Goal: Check status: Check status

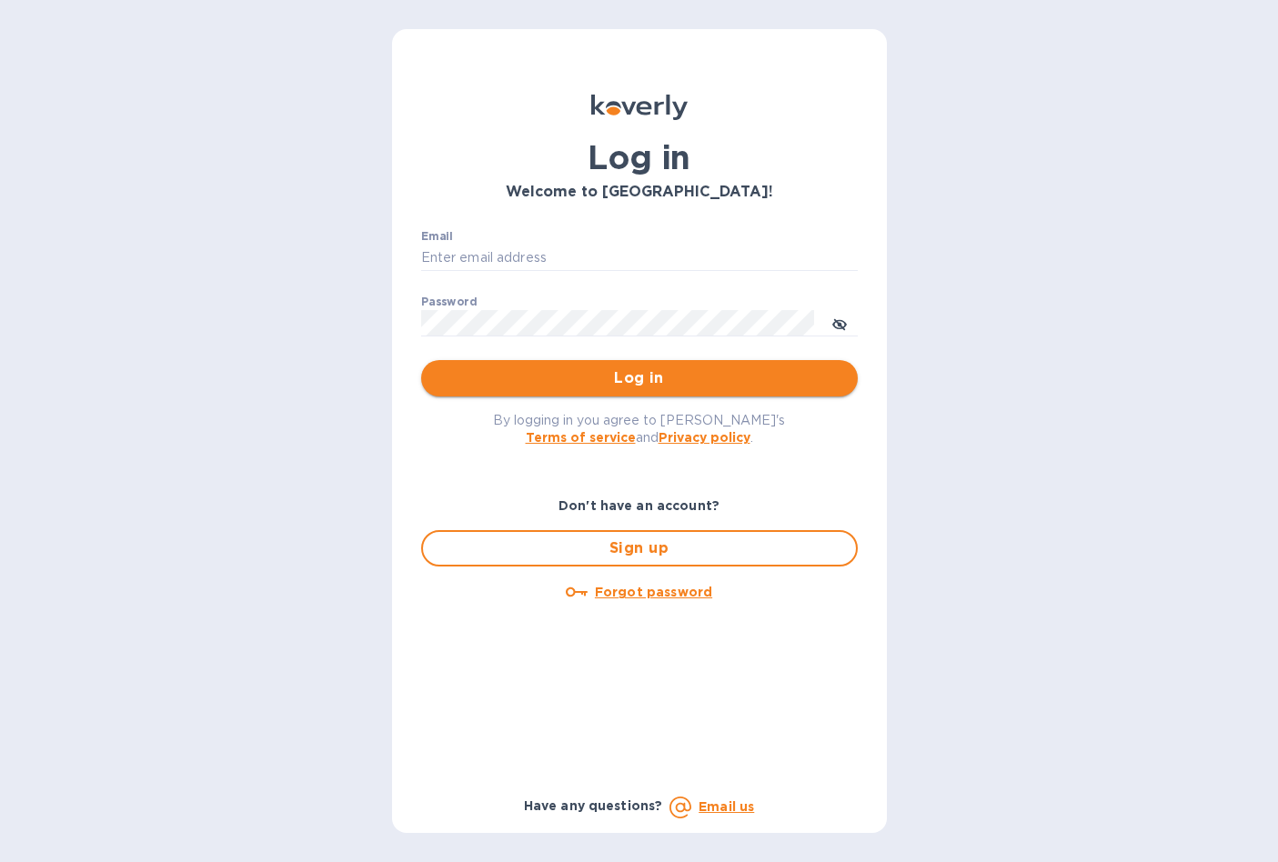
type input "[EMAIL_ADDRESS][DOMAIN_NAME]"
click at [603, 373] on span "Log in" at bounding box center [639, 378] width 407 height 22
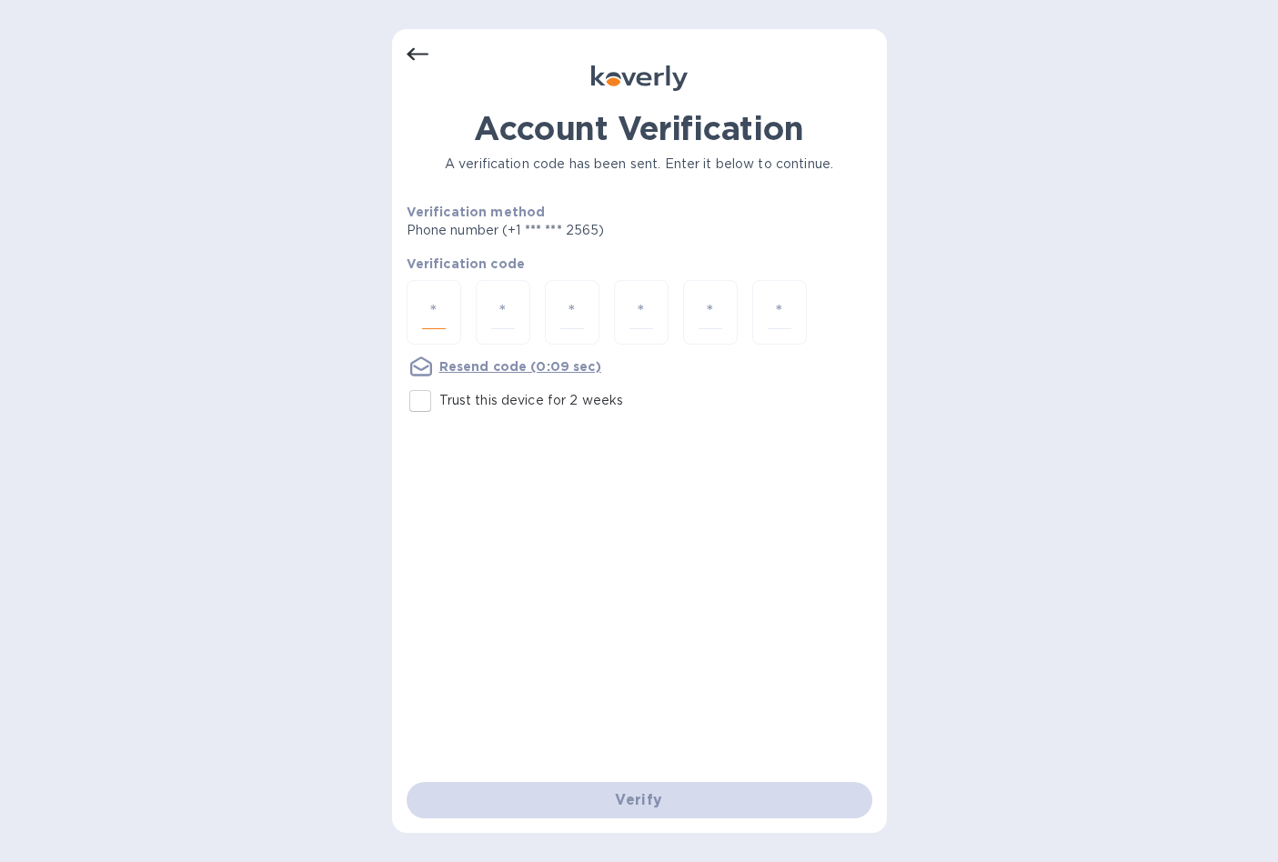
click at [438, 315] on input "number" at bounding box center [434, 313] width 24 height 34
click at [423, 295] on div at bounding box center [434, 312] width 55 height 65
type input "4"
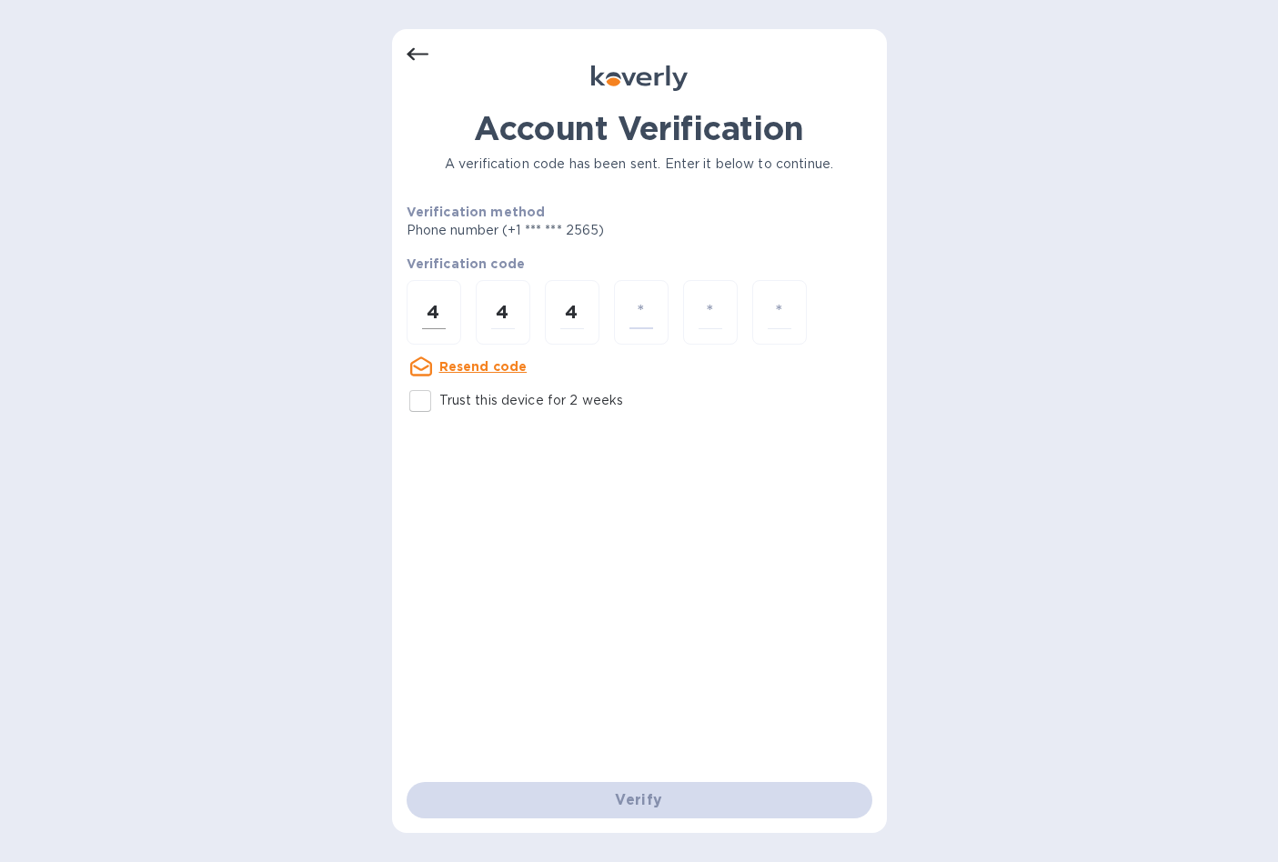
type input "6"
type input "5"
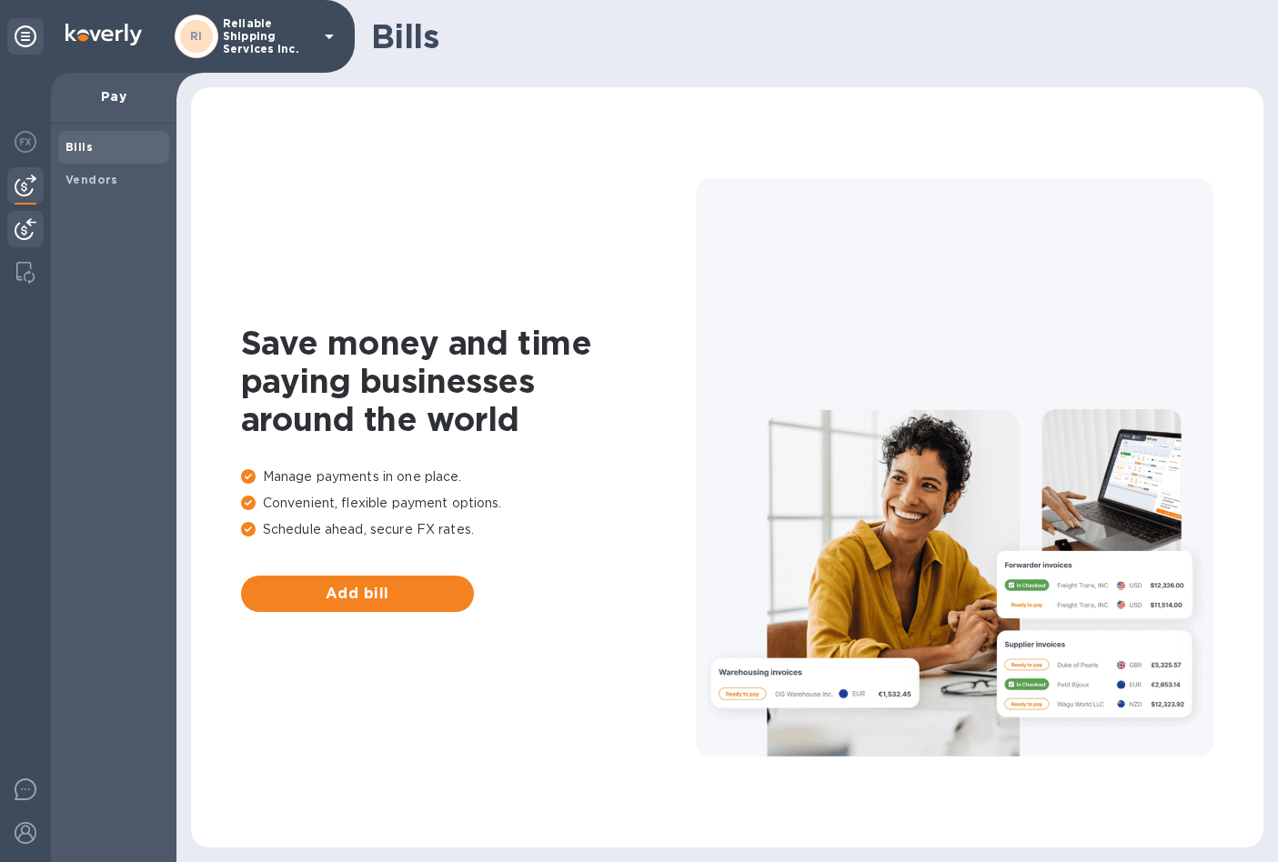
click at [15, 230] on img at bounding box center [26, 229] width 22 height 22
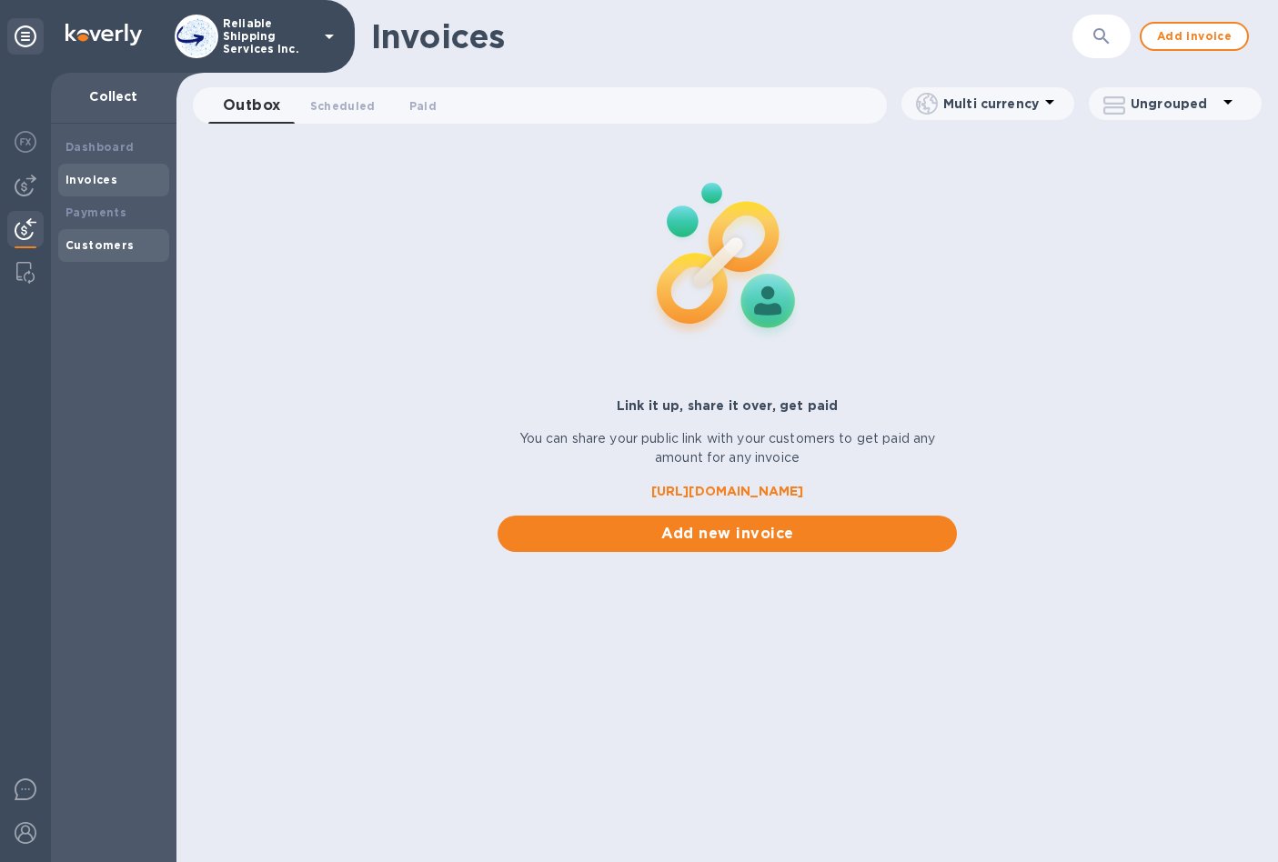
click at [141, 174] on div "Dashboard Invoices Payments Customers" at bounding box center [113, 196] width 111 height 131
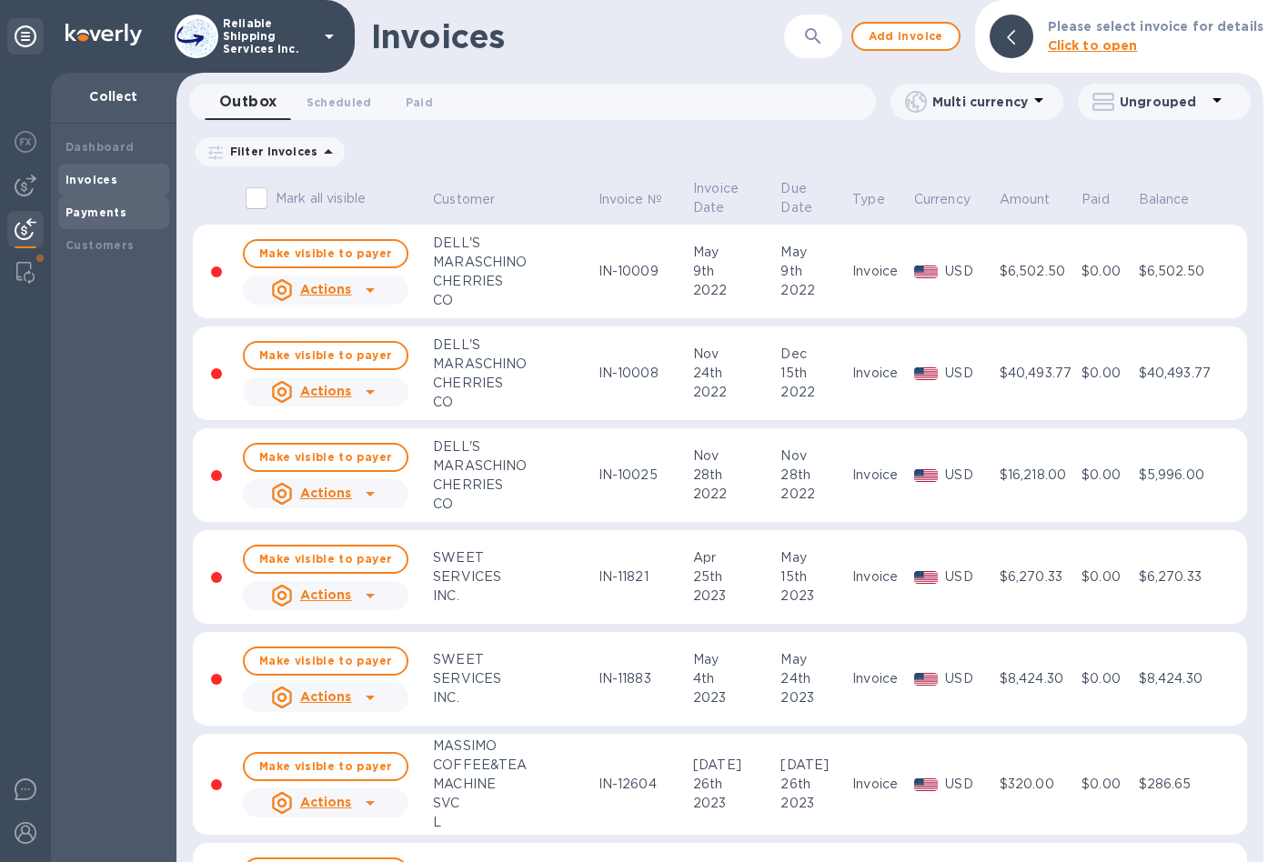
click at [85, 224] on div "Payments" at bounding box center [113, 212] width 111 height 33
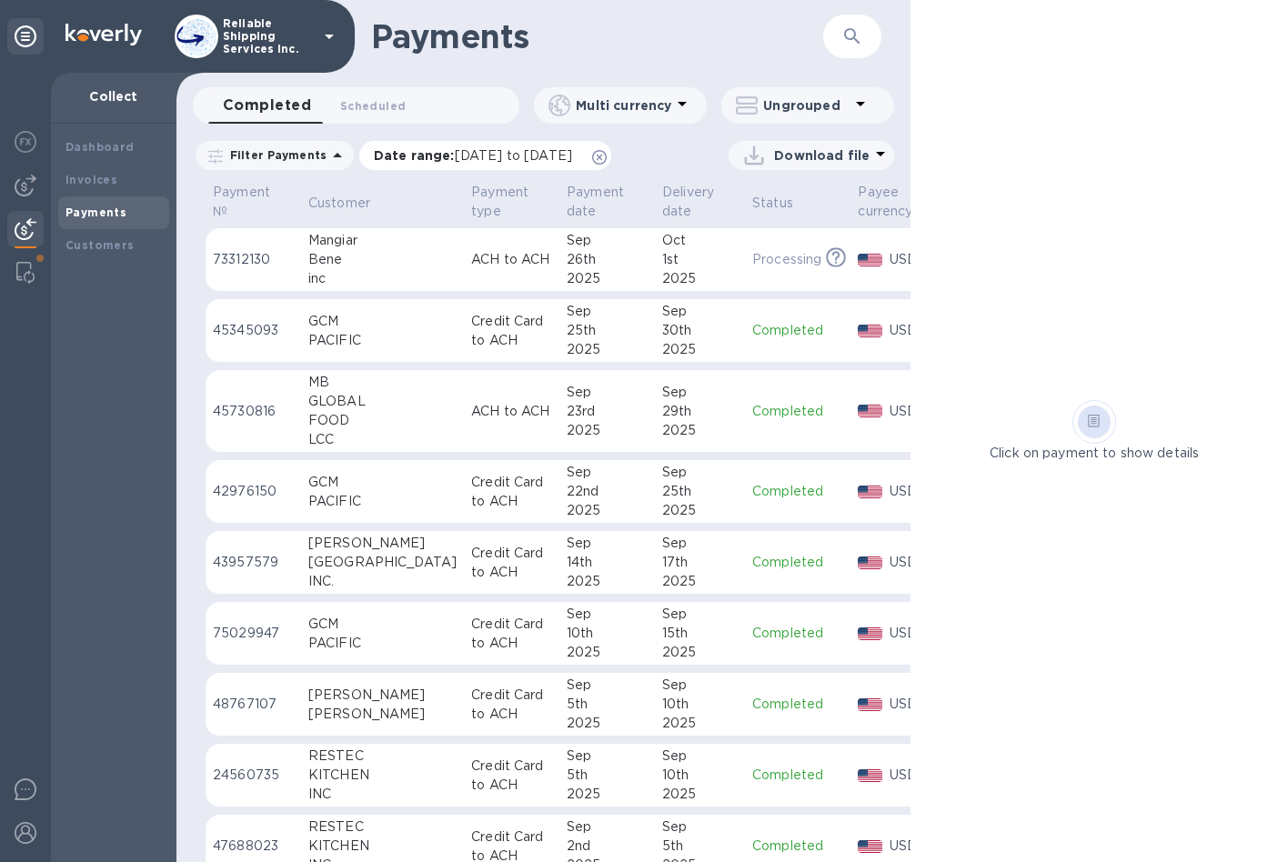
click at [607, 155] on icon at bounding box center [599, 157] width 15 height 15
click at [15, 175] on img at bounding box center [26, 186] width 22 height 22
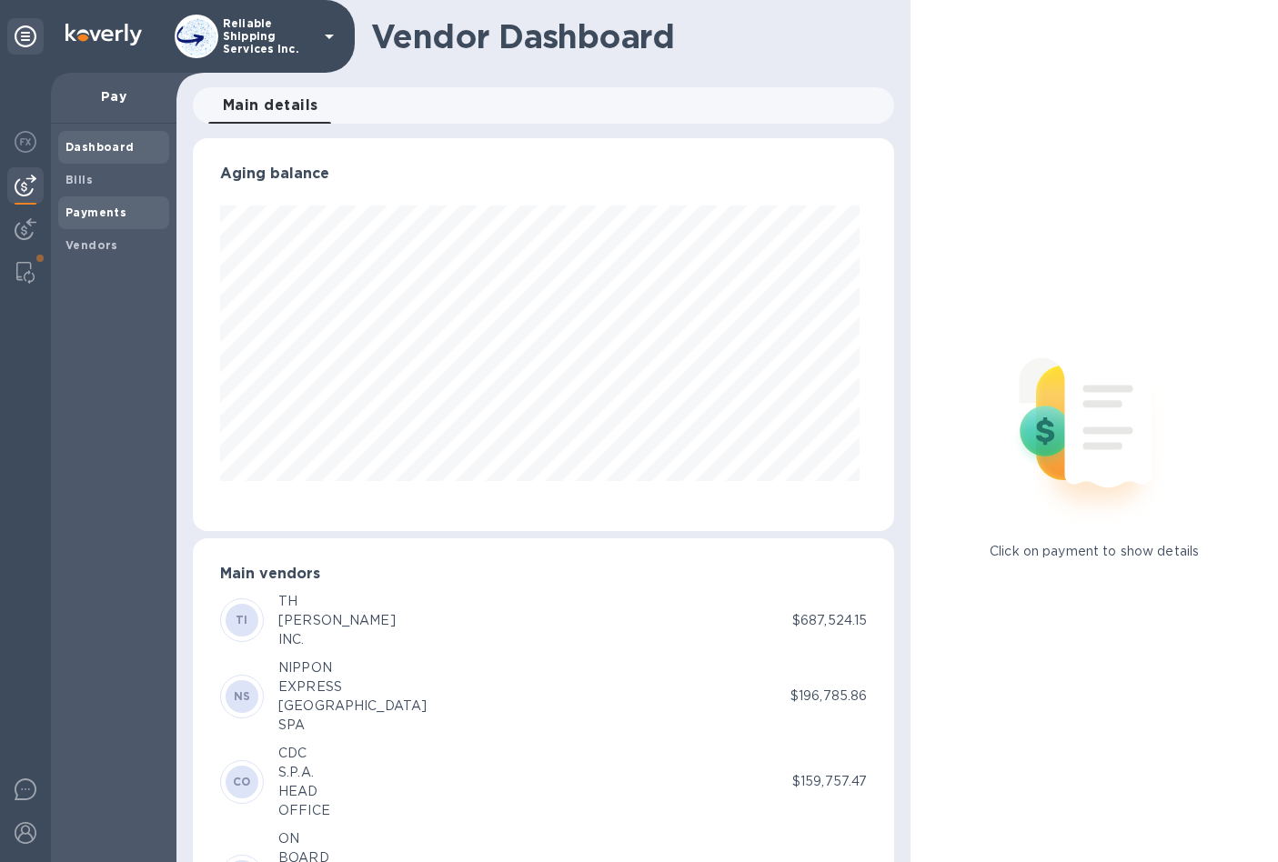
scroll to position [393, 695]
click at [94, 200] on div "Payments" at bounding box center [113, 212] width 111 height 33
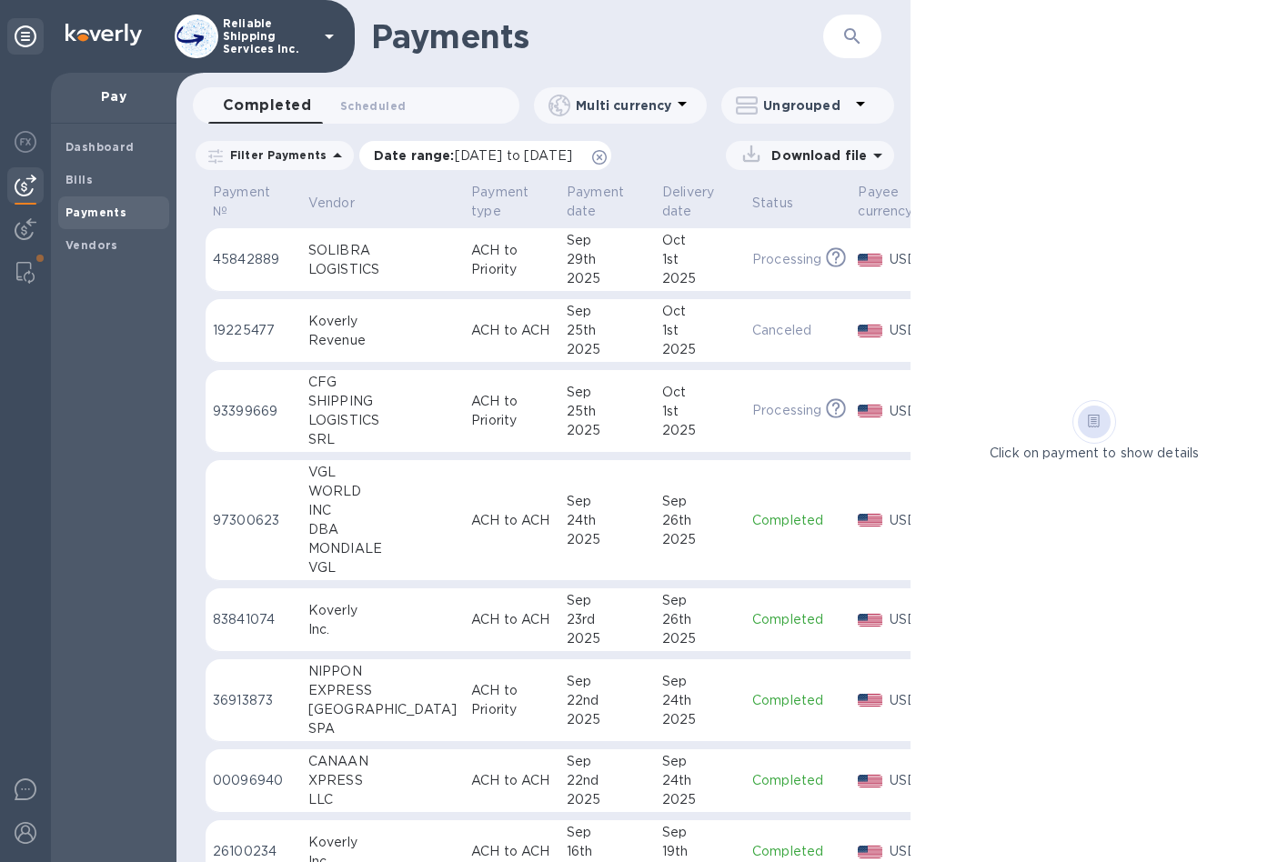
click at [607, 156] on icon at bounding box center [599, 157] width 15 height 15
click at [464, 268] on td "ACH to Priority" at bounding box center [512, 260] width 96 height 64
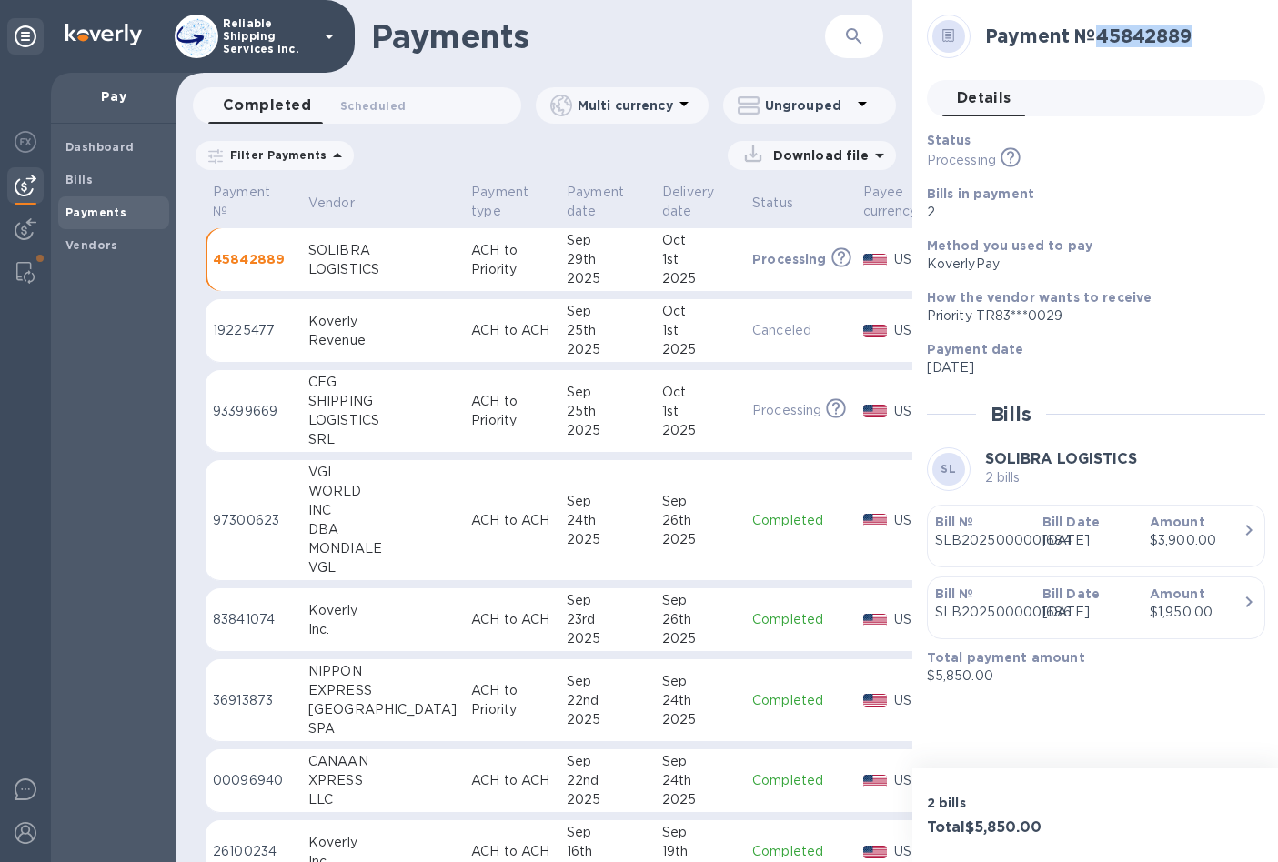
drag, startPoint x: 1103, startPoint y: 31, endPoint x: 1201, endPoint y: 22, distance: 98.6
click at [1201, 22] on div "Payment № 45842889" at bounding box center [1118, 35] width 280 height 37
copy h2 "45842889"
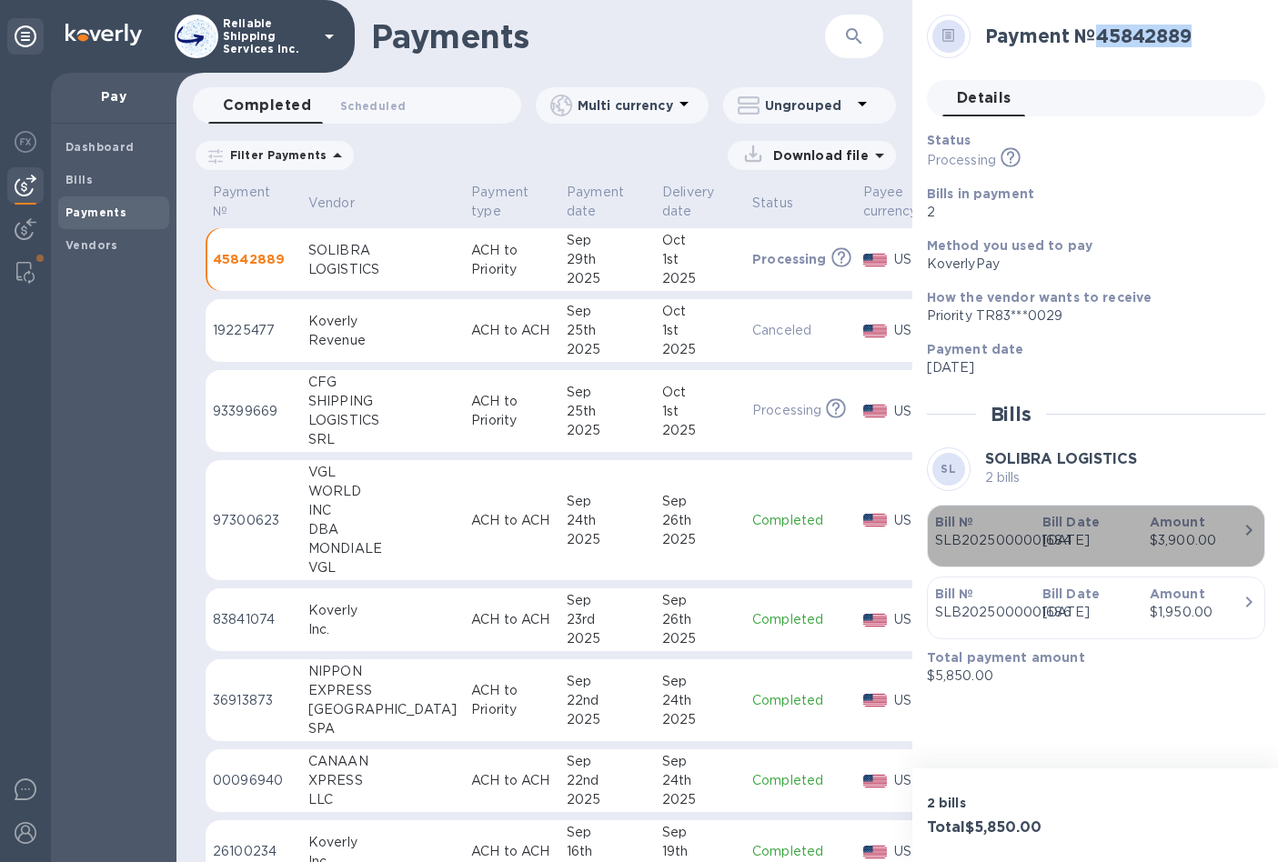
click at [992, 538] on p "SLB2025000001684" at bounding box center [981, 540] width 93 height 19
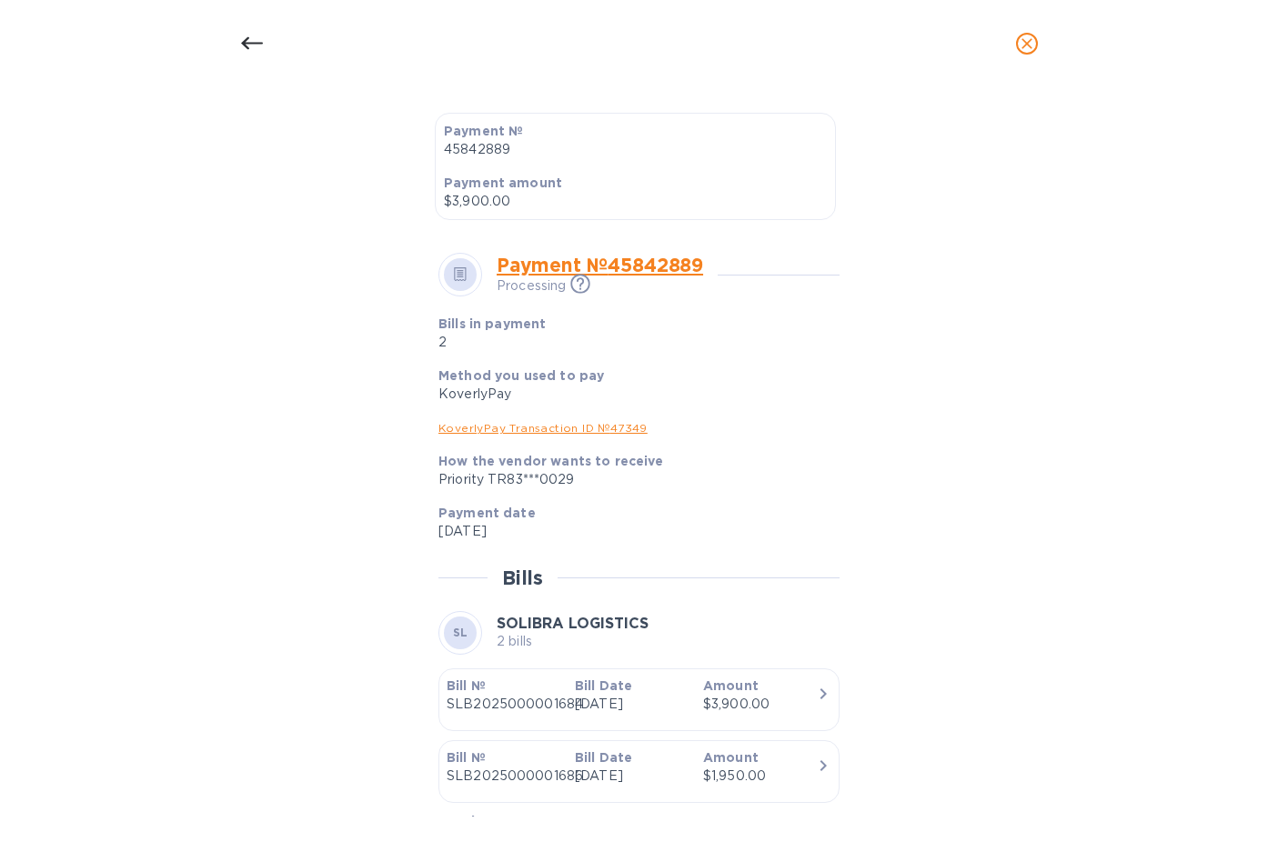
scroll to position [544, 0]
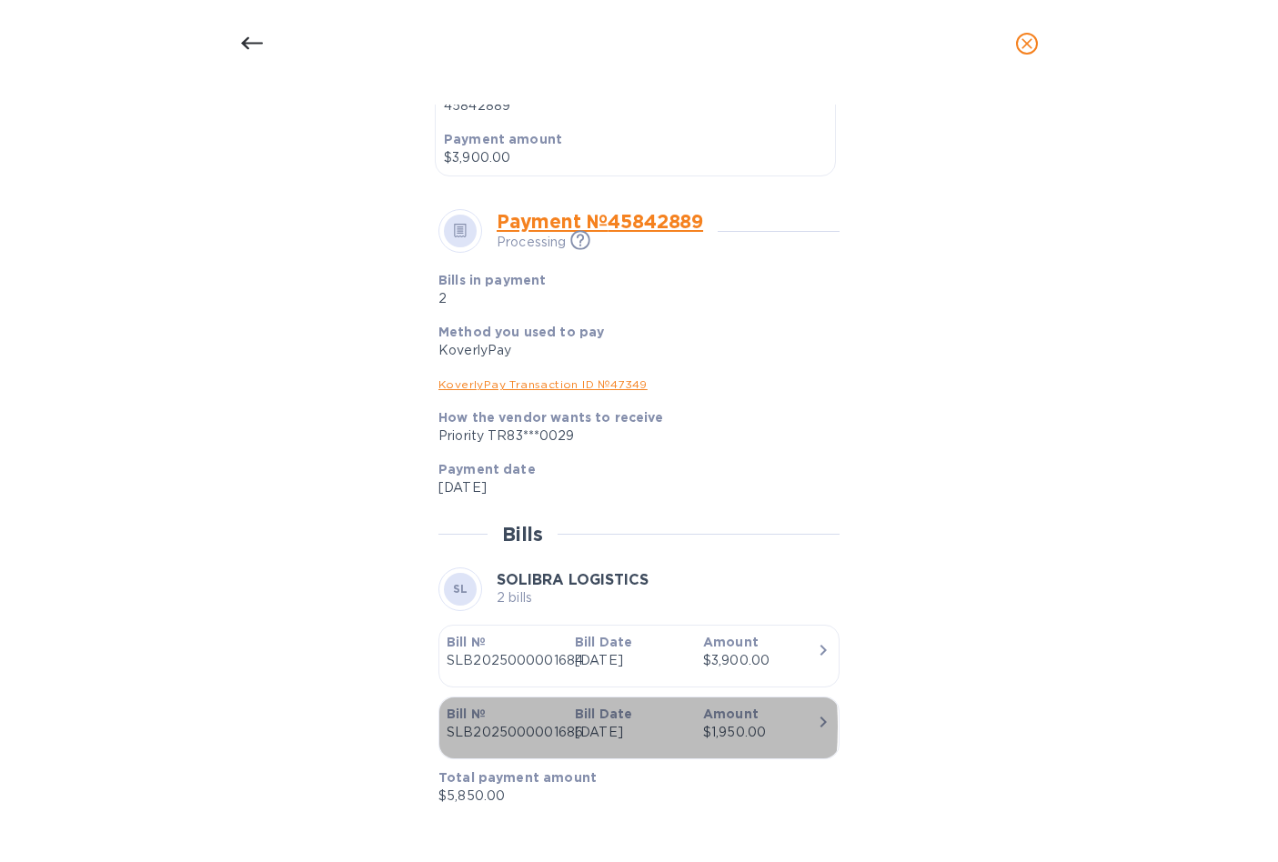
click at [513, 727] on p "SLB2025000001686" at bounding box center [504, 732] width 114 height 19
click at [538, 723] on p "SLB2025000001686" at bounding box center [504, 732] width 114 height 19
